Goal: Navigation & Orientation: Find specific page/section

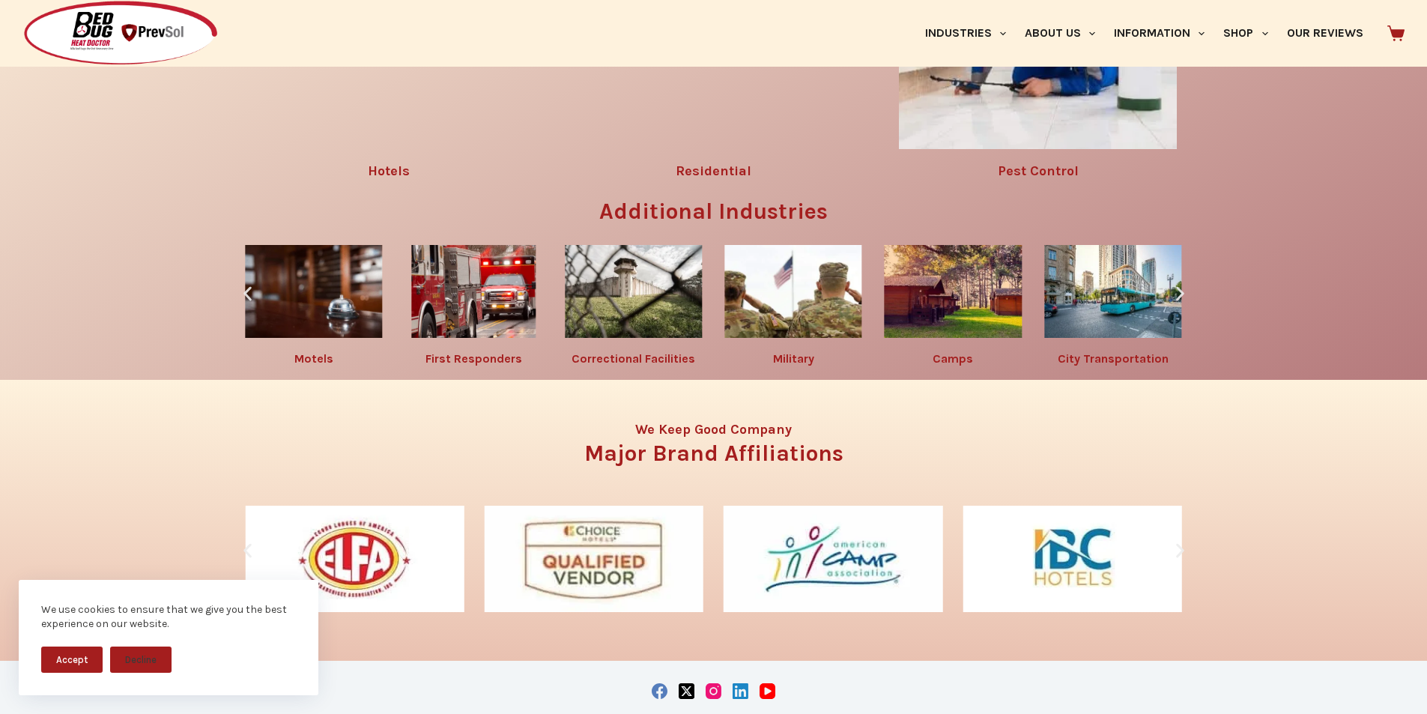
scroll to position [2373, 0]
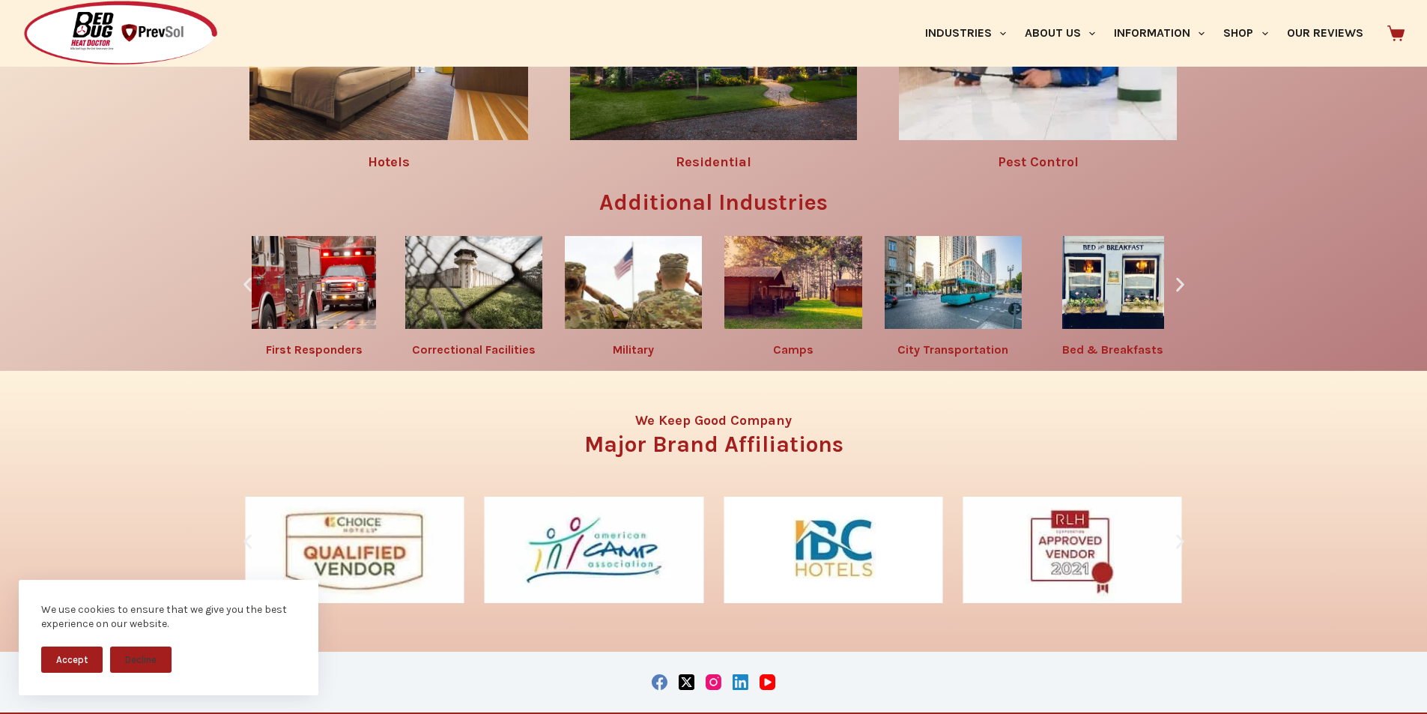
click at [0, 371] on div "Bed Bug Solutions By Industry Hotels Residential Pest Control Additional Indust…" at bounding box center [713, 109] width 1427 height 521
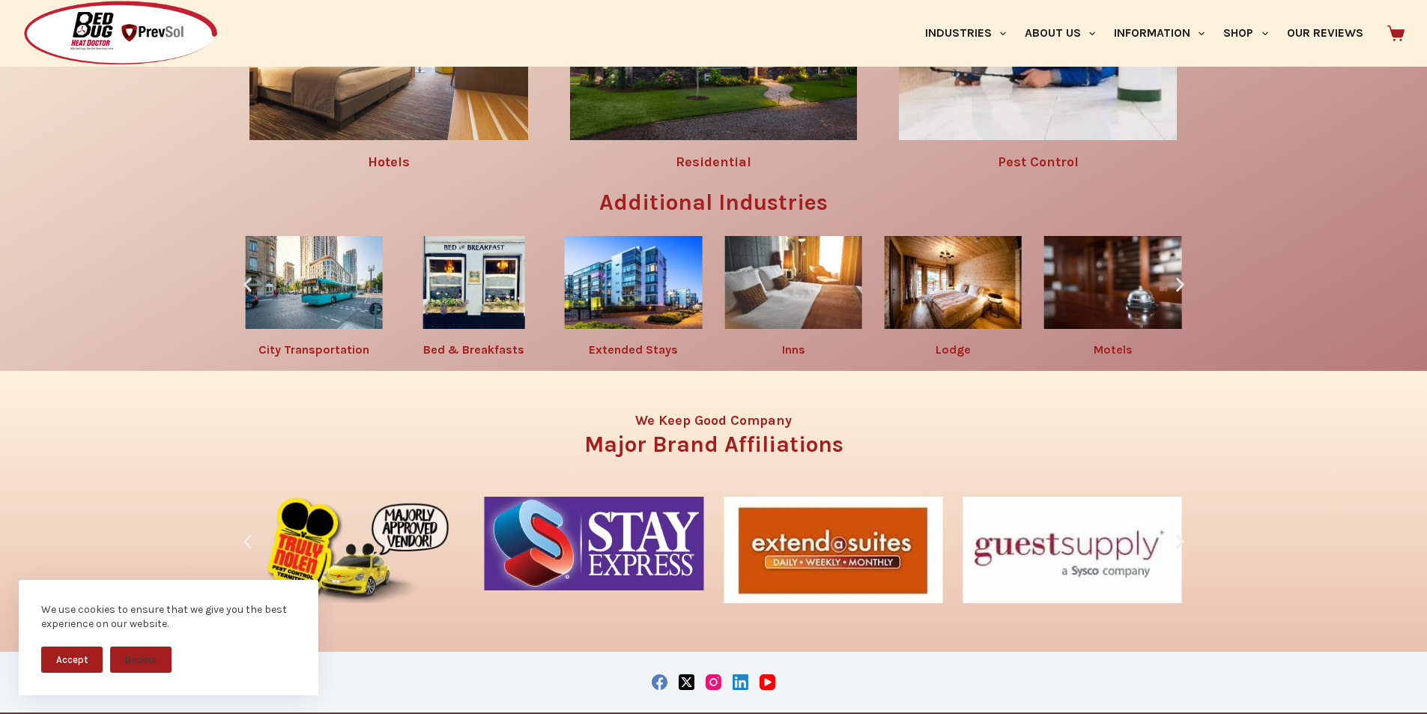
click at [765, 329] on img "4 / 10" at bounding box center [792, 282] width 137 height 93
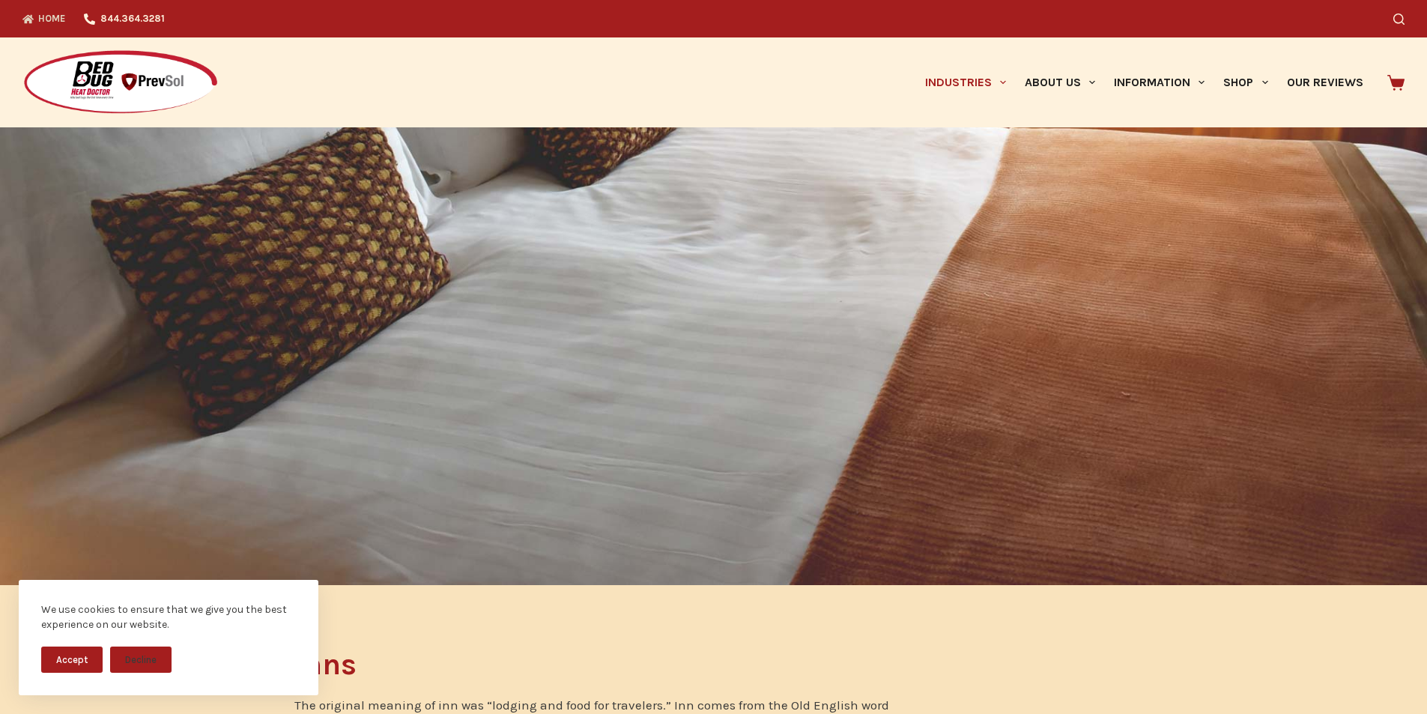
click at [23, 13] on icon "Top Menu" at bounding box center [27, 18] width 11 height 11
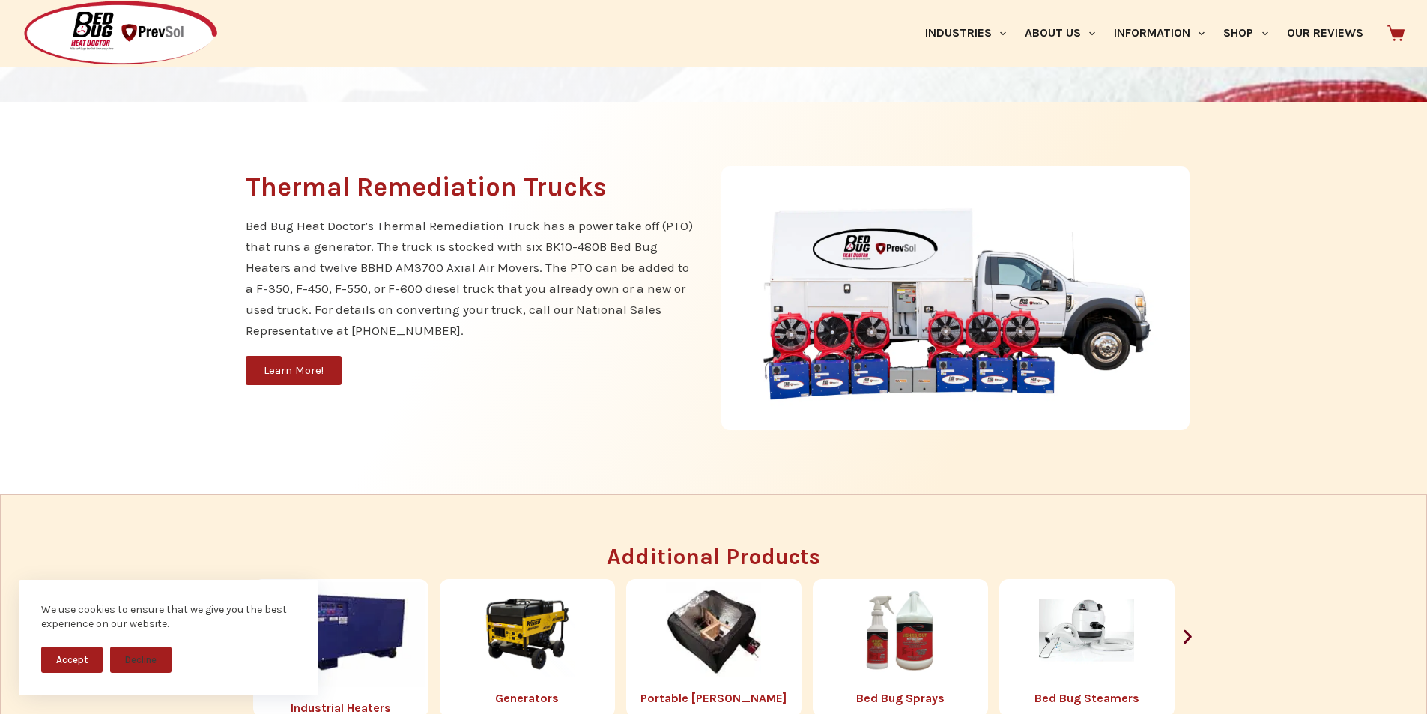
scroll to position [1467, 0]
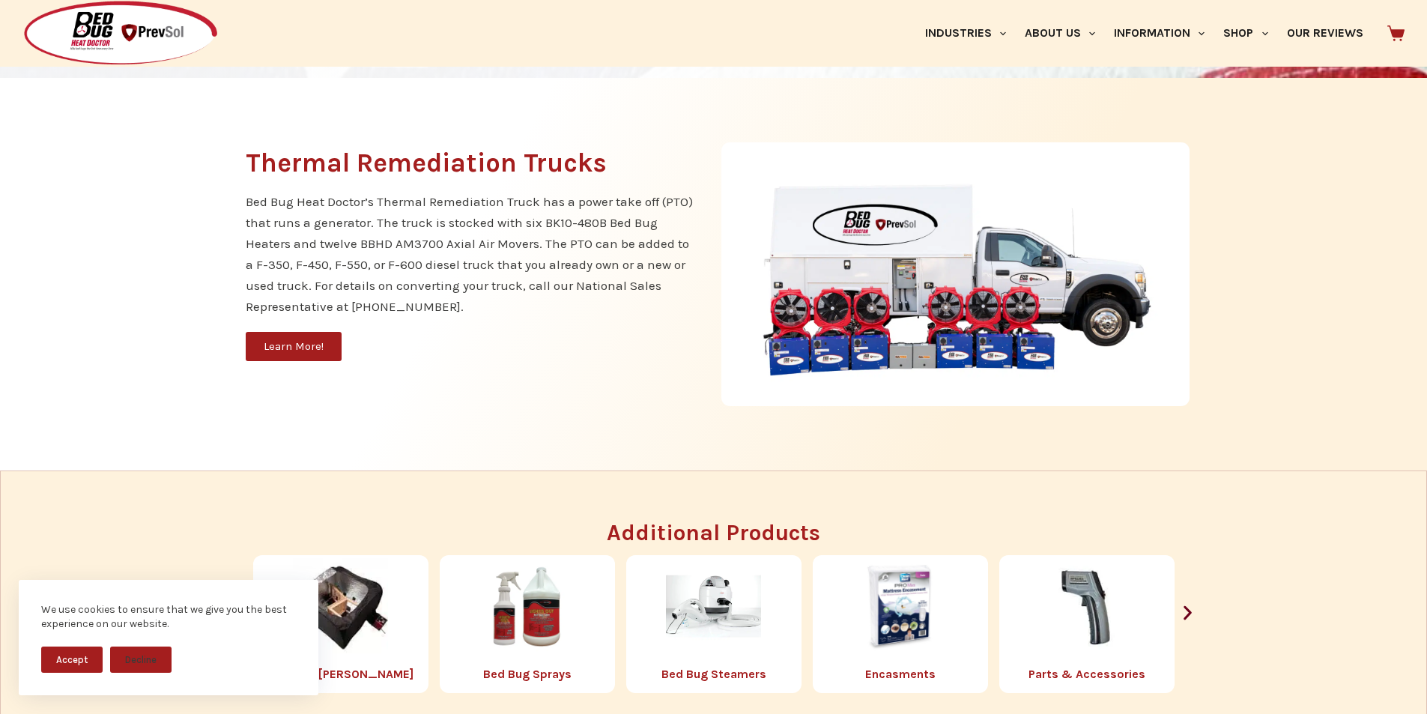
click at [769, 321] on img at bounding box center [955, 274] width 468 height 264
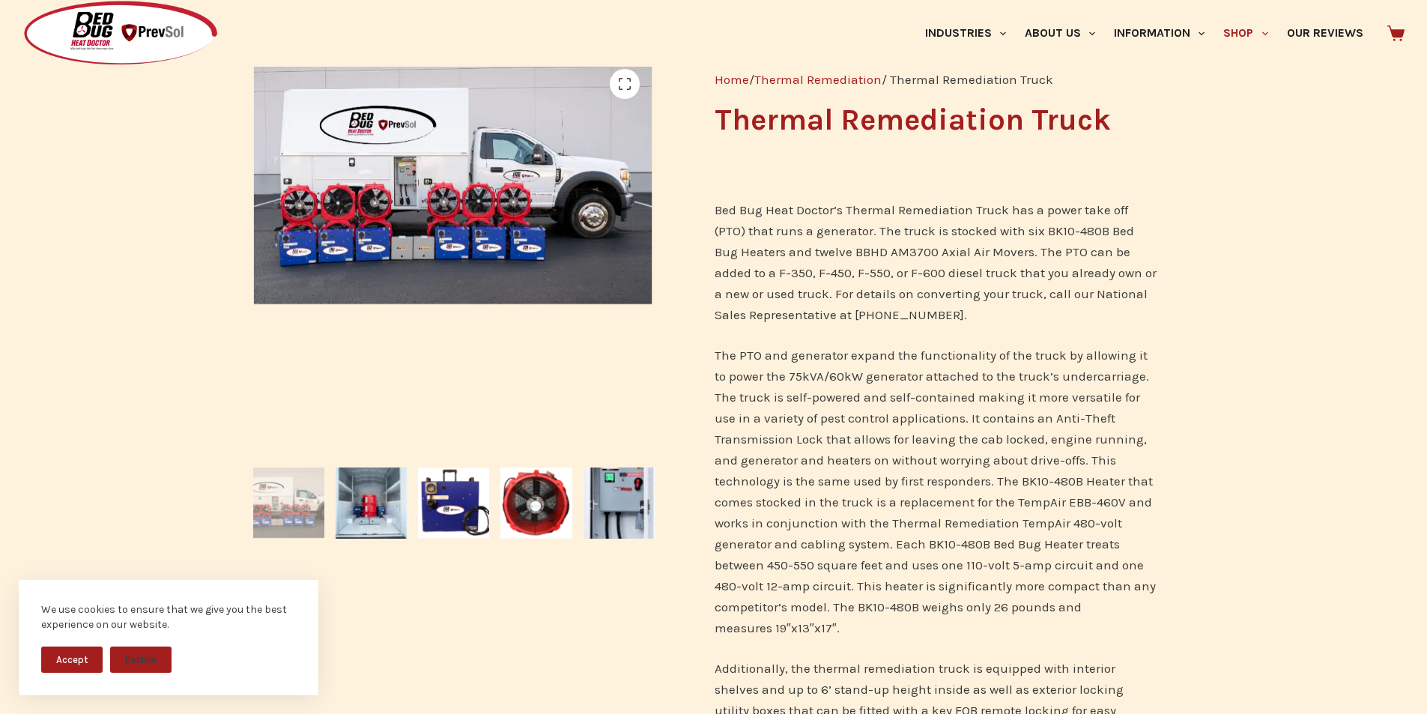
scroll to position [219, 0]
